Goal: Task Accomplishment & Management: Use online tool/utility

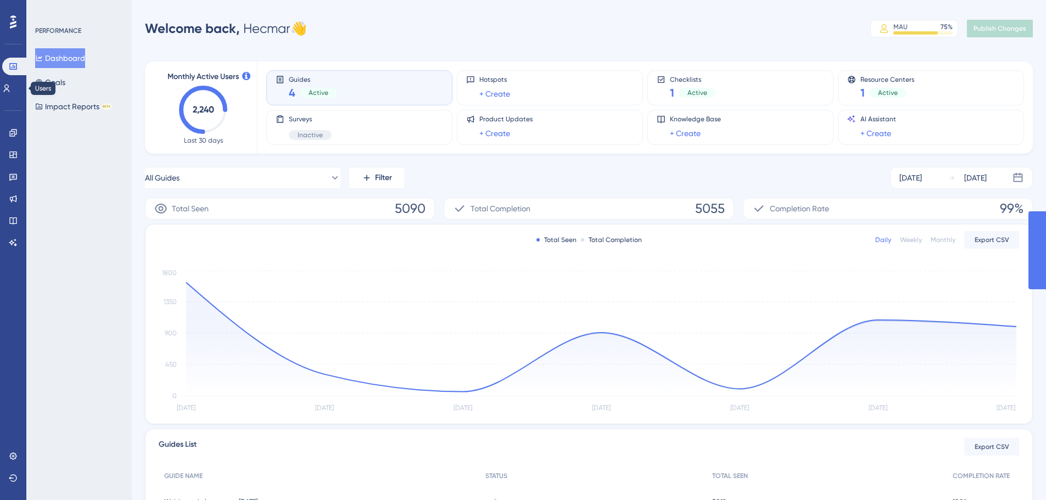
click at [11, 92] on icon at bounding box center [6, 88] width 9 height 9
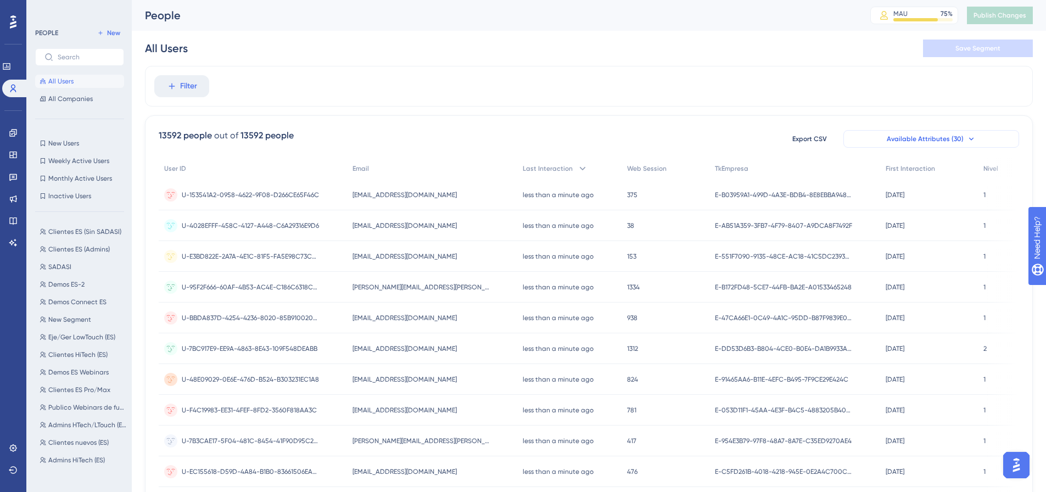
click at [974, 143] on button "Available Attributes (30)" at bounding box center [931, 139] width 176 height 18
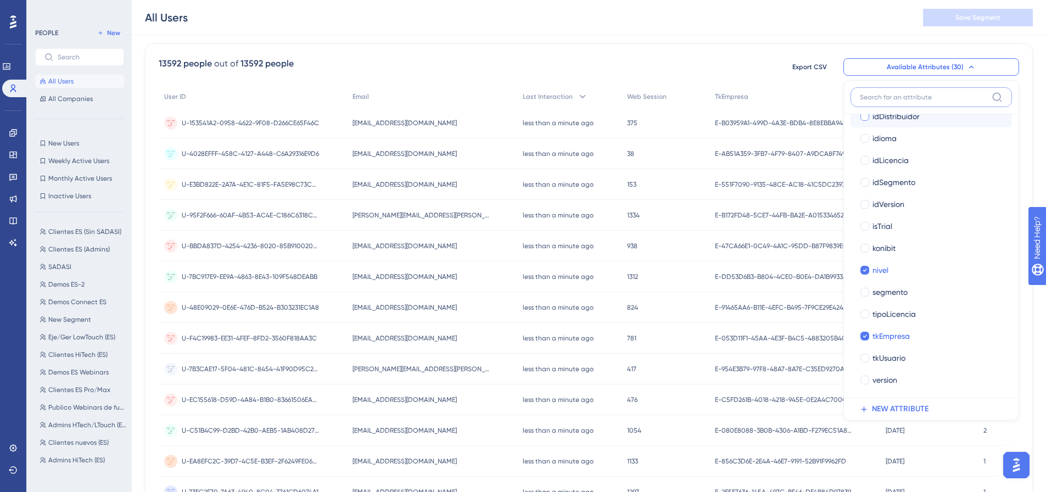
scroll to position [389, 0]
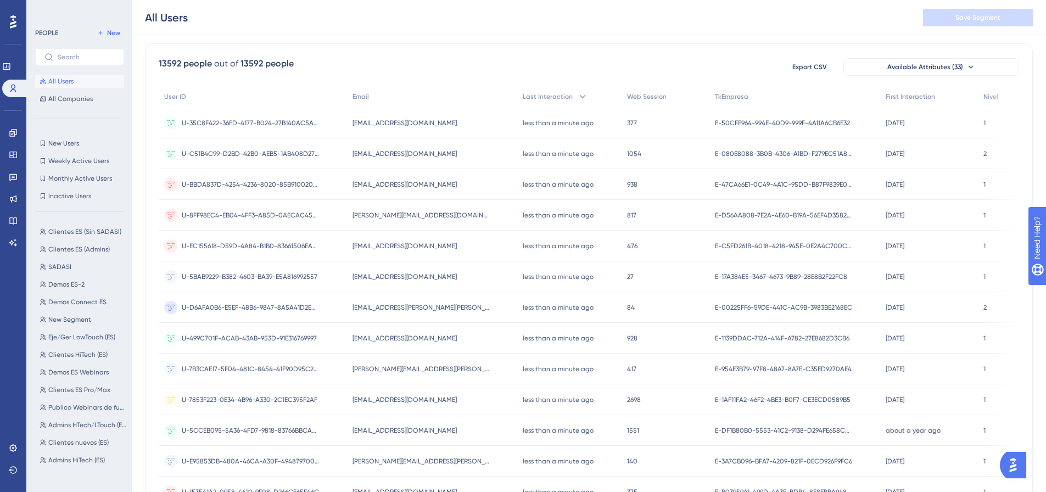
click at [1009, 54] on div "13592 people out of 13592 people Export CSV Available Attributes (33) User ID E…" at bounding box center [589, 407] width 888 height 728
click at [997, 66] on button "Available Attributes (33)" at bounding box center [931, 67] width 176 height 18
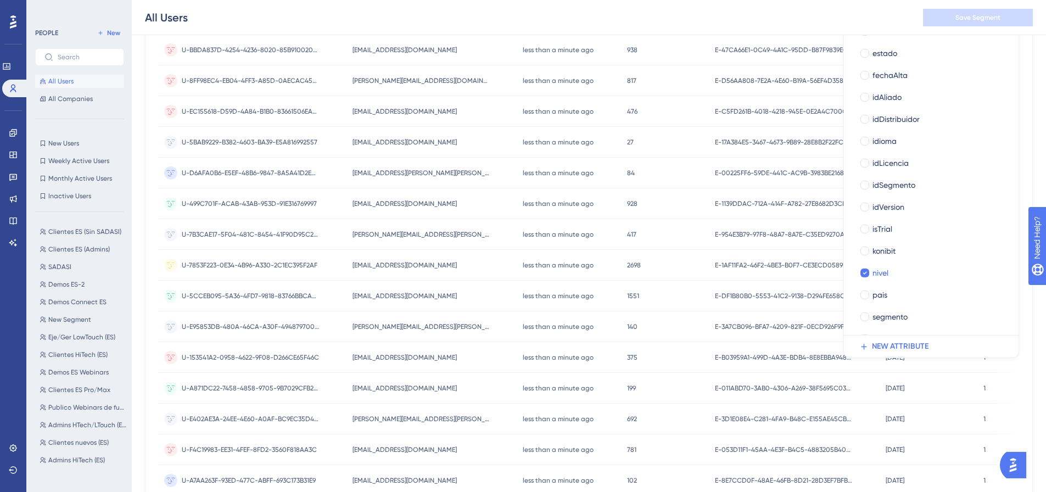
scroll to position [273, 0]
click at [866, 293] on div at bounding box center [864, 295] width 9 height 9
checkbox input "true"
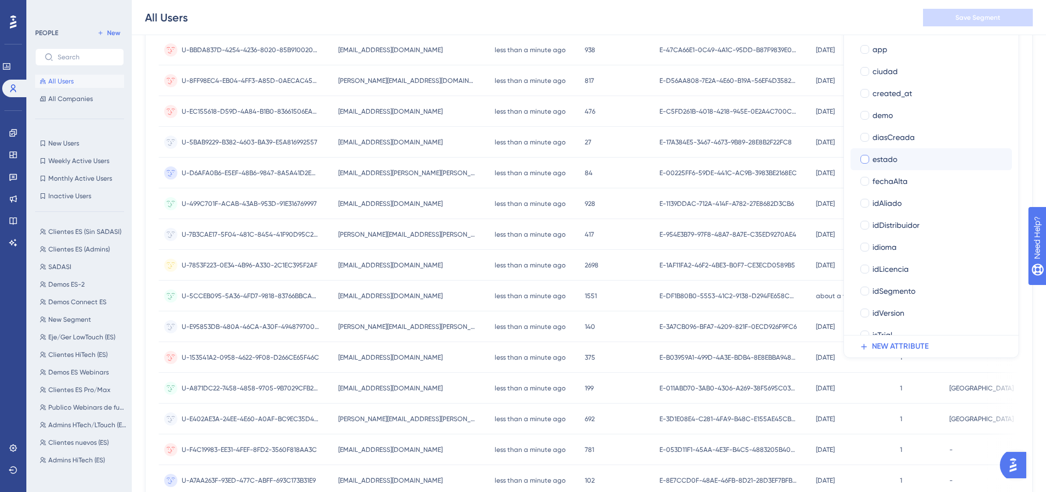
scroll to position [163, 0]
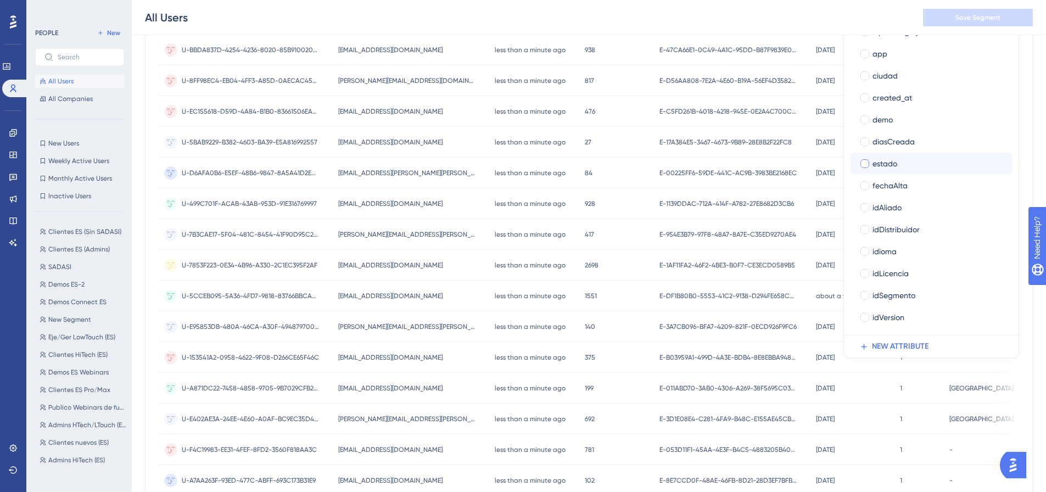
click at [862, 164] on div at bounding box center [864, 163] width 9 height 9
checkbox input "true"
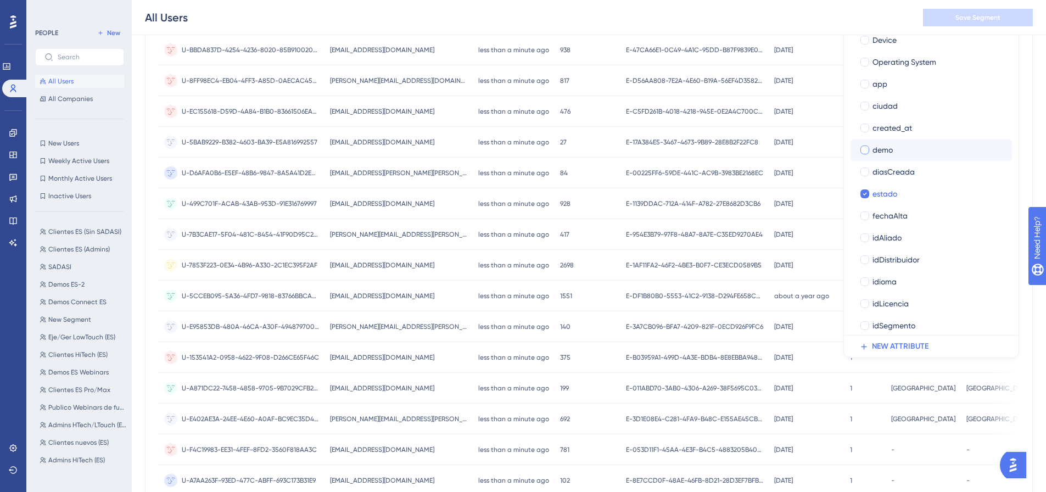
scroll to position [108, 0]
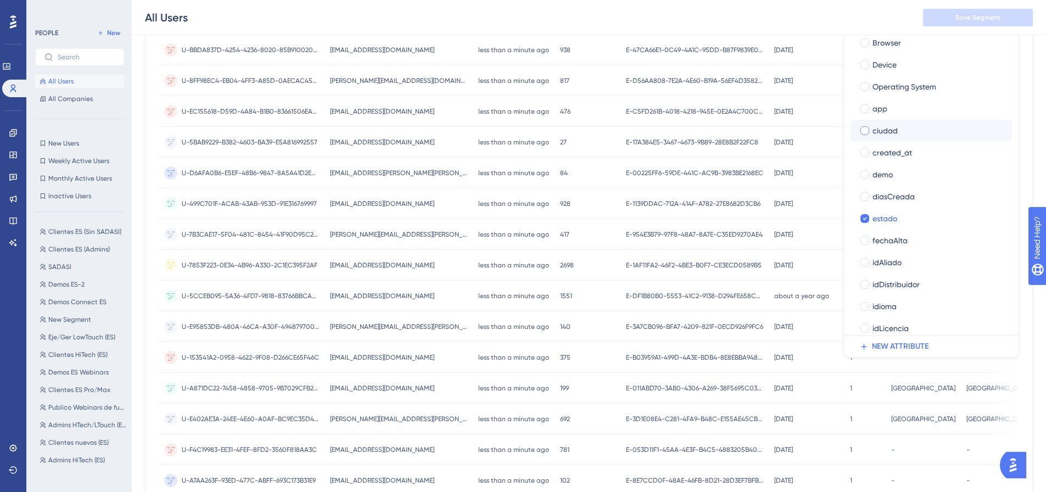
click at [863, 133] on div at bounding box center [864, 130] width 9 height 9
checkbox input "true"
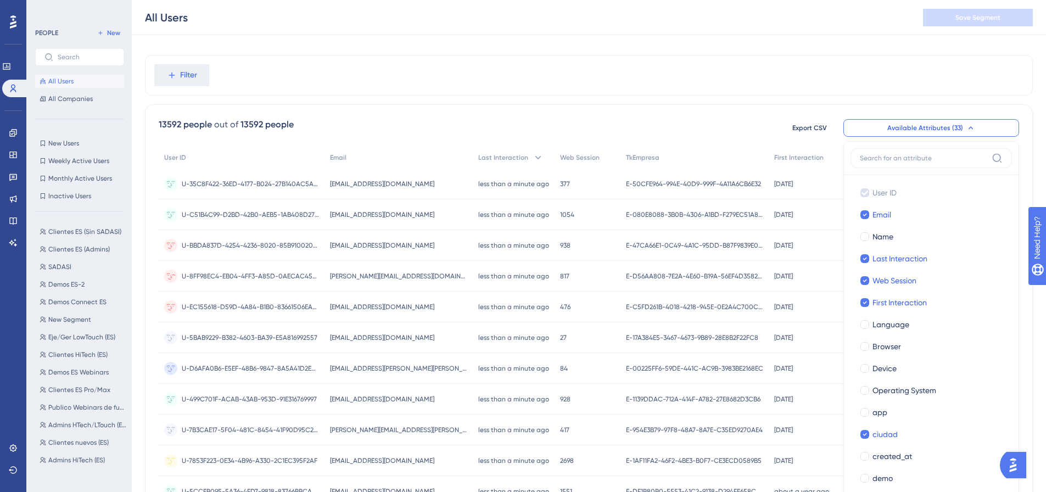
scroll to position [0, 0]
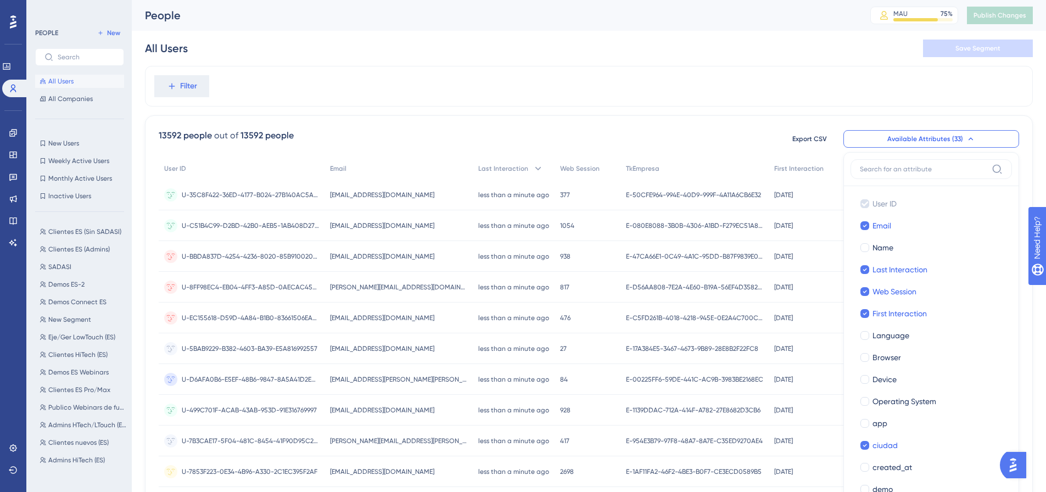
click at [733, 100] on div "Filter" at bounding box center [589, 86] width 888 height 41
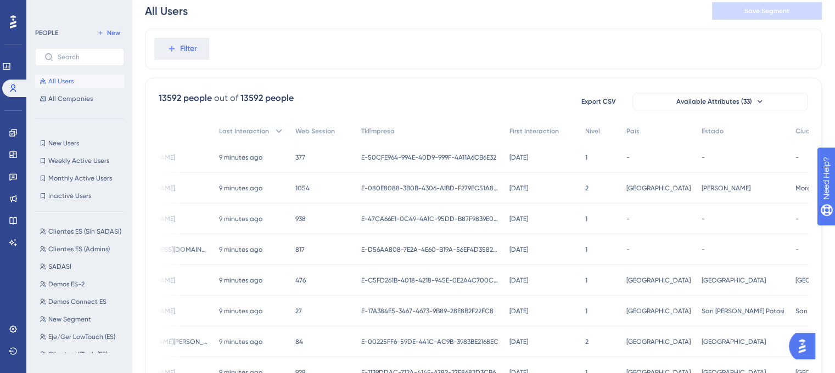
scroll to position [18, 0]
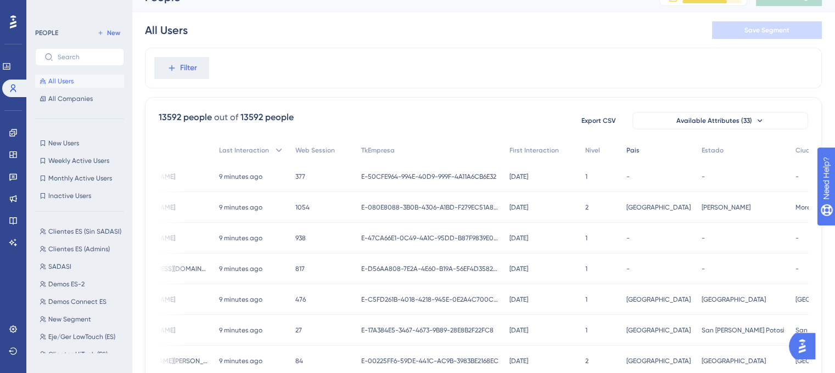
click at [626, 150] on span "Pais" at bounding box center [632, 150] width 13 height 9
click at [626, 147] on span "Pais" at bounding box center [632, 150] width 13 height 9
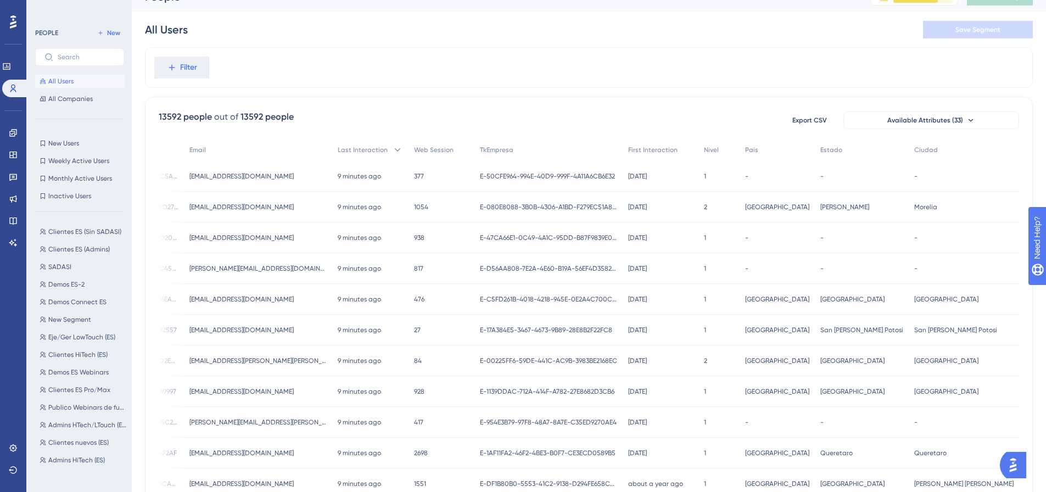
scroll to position [0, 48]
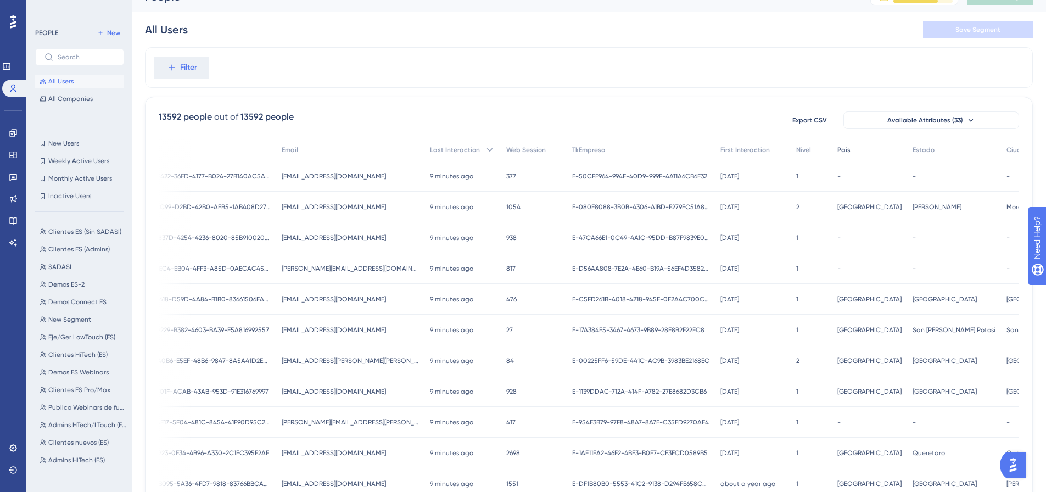
click at [837, 149] on span "Pais" at bounding box center [843, 149] width 13 height 9
drag, startPoint x: 834, startPoint y: 151, endPoint x: 848, endPoint y: 162, distance: 17.9
click at [844, 161] on div "User ID Email Last Interaction Web Session TkEmpresa First Interaction Nivel Pa…" at bounding box center [540, 457] width 860 height 637
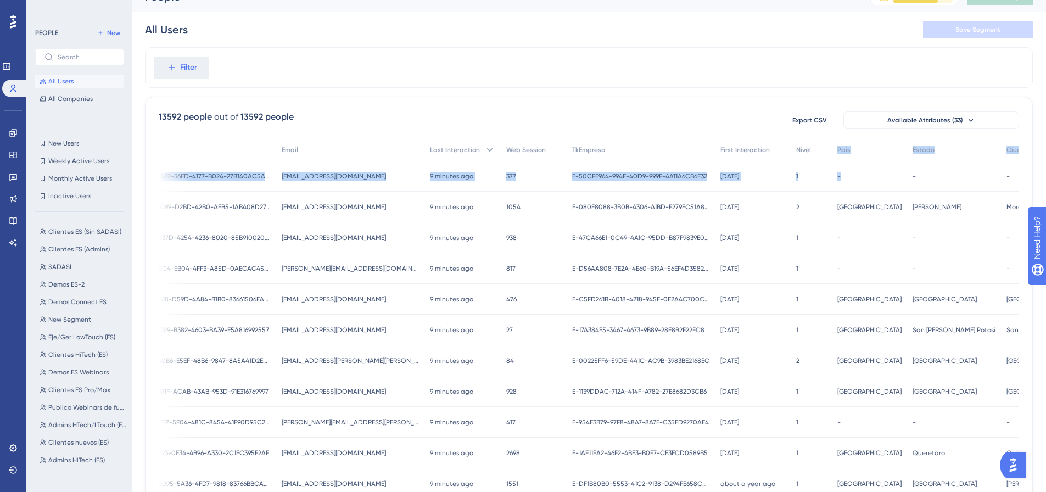
click at [848, 165] on div "-" at bounding box center [869, 176] width 75 height 31
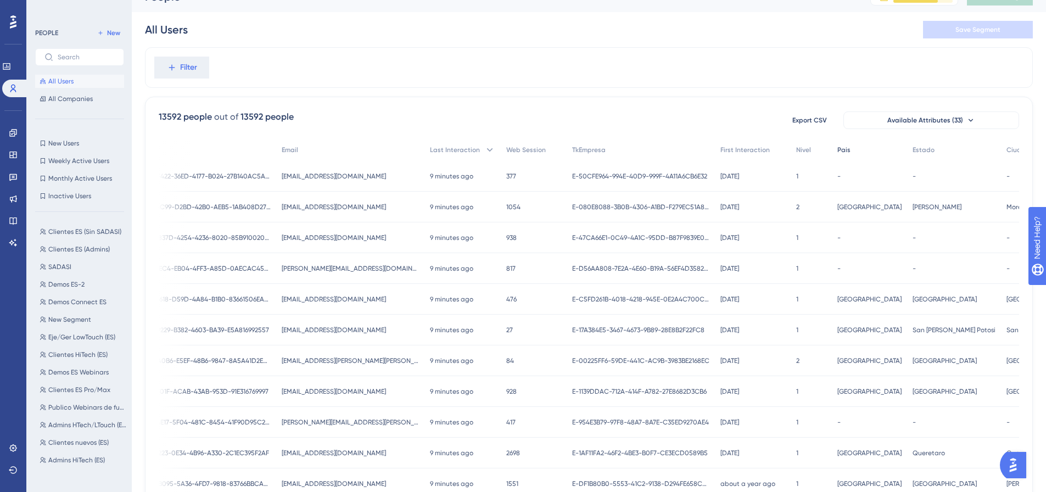
click at [835, 157] on div "Pais" at bounding box center [869, 150] width 75 height 23
click at [835, 164] on div "-" at bounding box center [869, 176] width 75 height 31
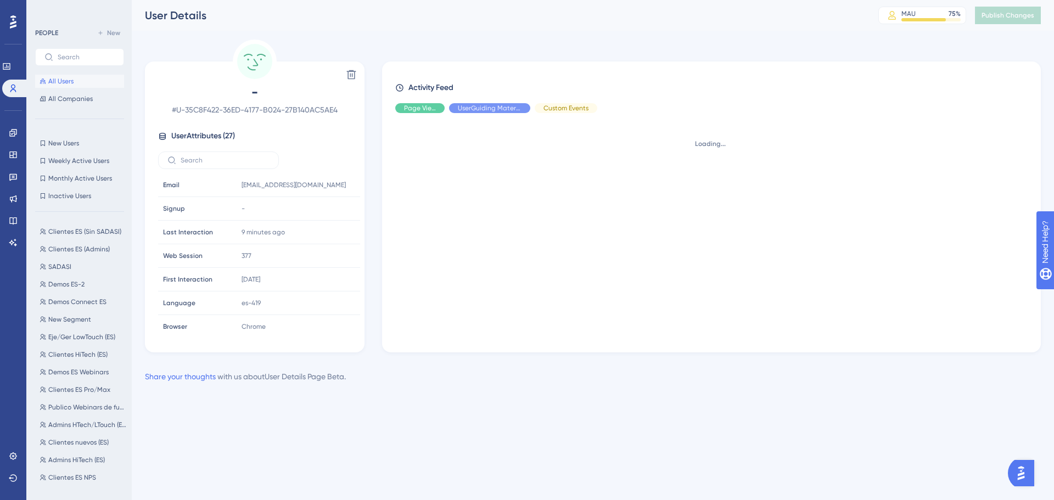
click at [835, 164] on div "Loading..." at bounding box center [715, 228] width 641 height 213
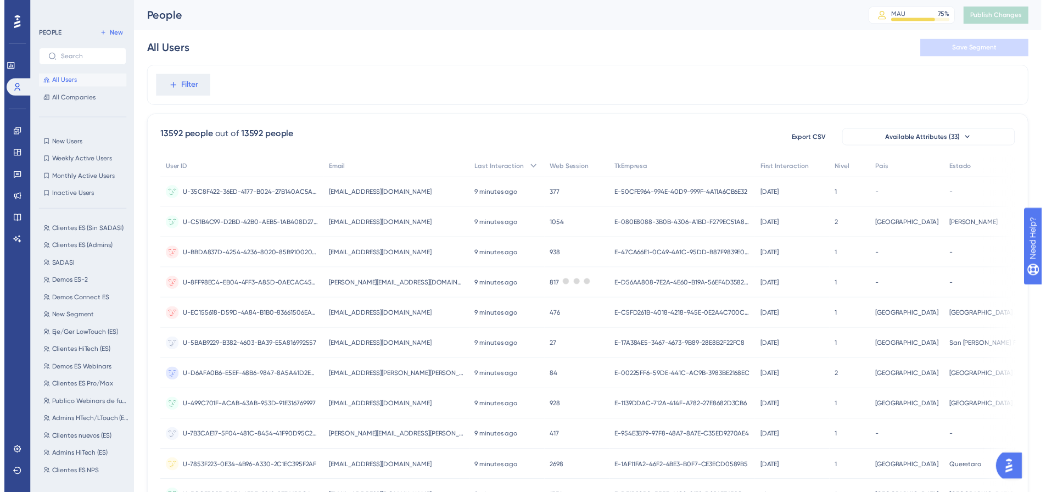
scroll to position [19, 0]
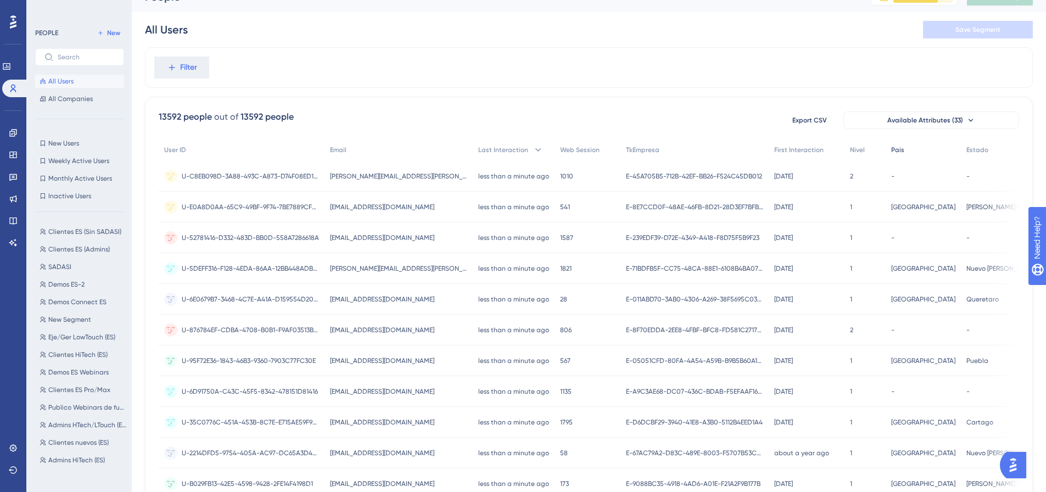
click at [886, 154] on div "Pais" at bounding box center [922, 150] width 75 height 23
